Goal: Navigation & Orientation: Find specific page/section

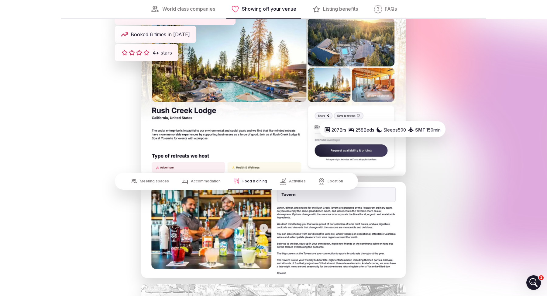
scroll to position [955, 0]
